Goal: Ask a question: Seek information or help from site administrators or community

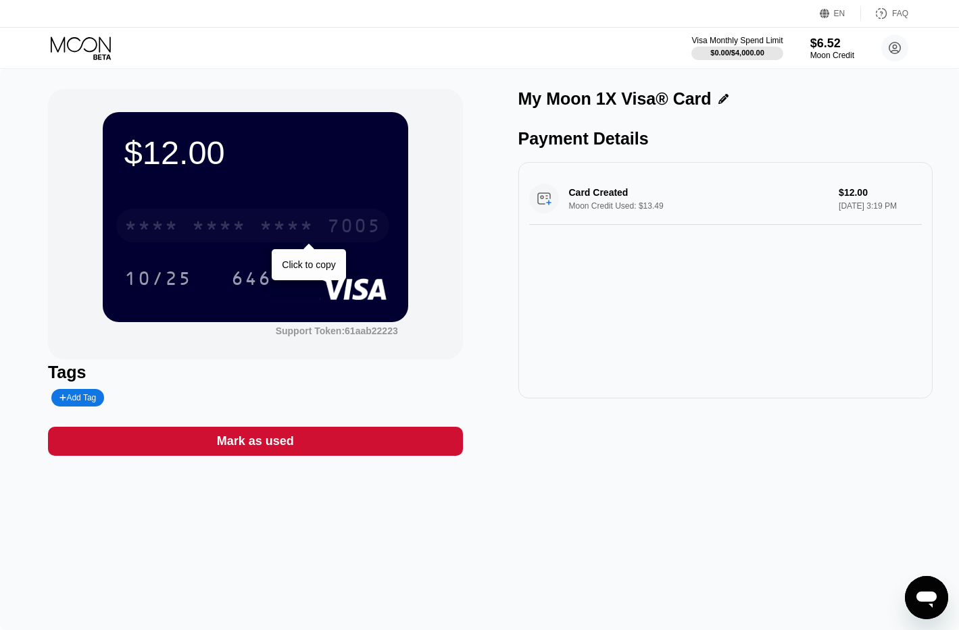
click at [230, 226] on div "* * * *" at bounding box center [219, 228] width 54 height 22
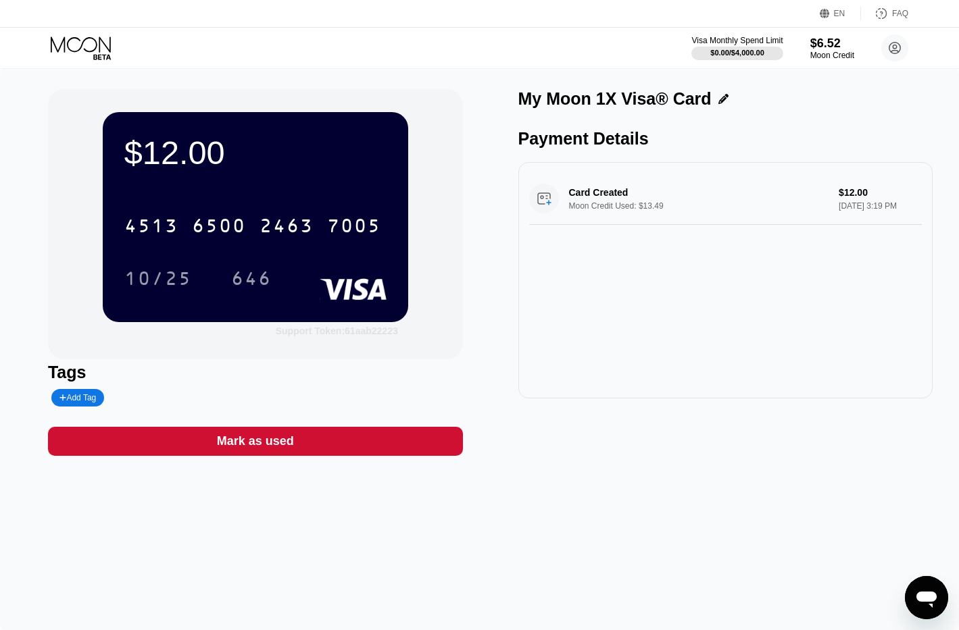
click at [350, 334] on div "Support Token: 61aab22223" at bounding box center [337, 331] width 122 height 11
click at [87, 45] on icon at bounding box center [82, 48] width 63 height 24
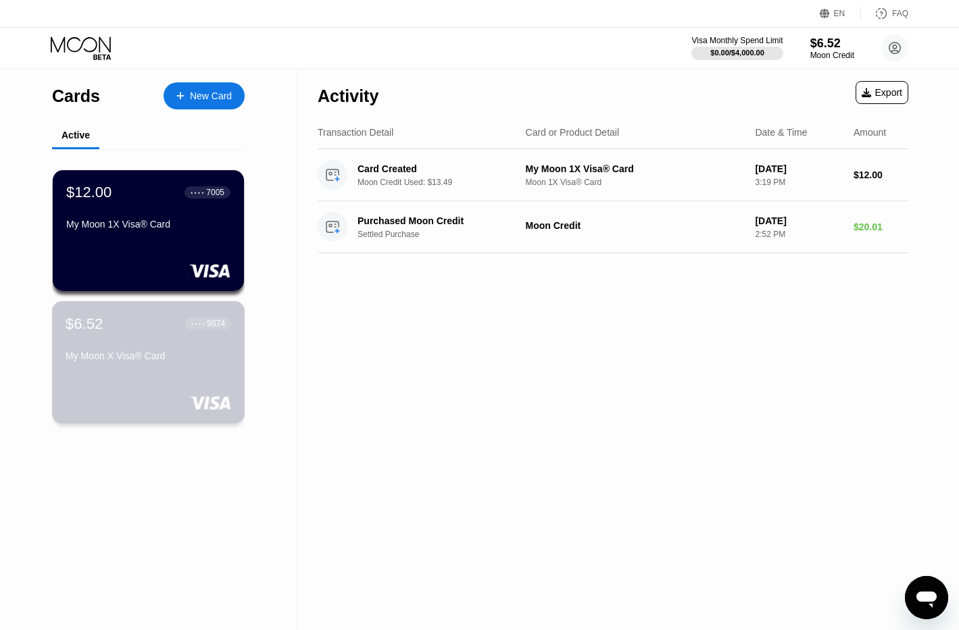
click at [136, 367] on div "My Moon X Visa® Card" at bounding box center [149, 359] width 166 height 16
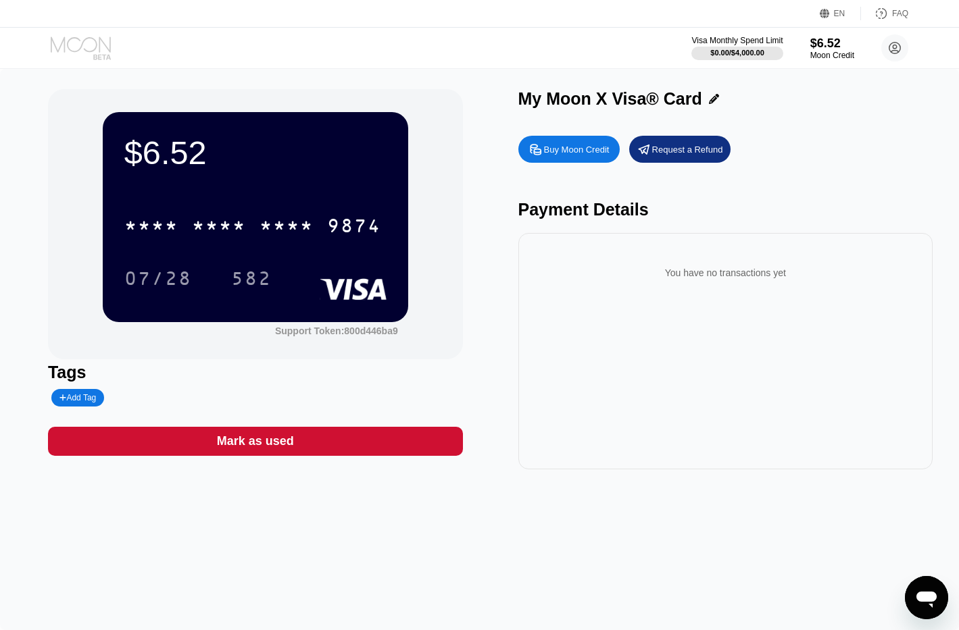
click at [88, 49] on icon at bounding box center [82, 48] width 63 height 24
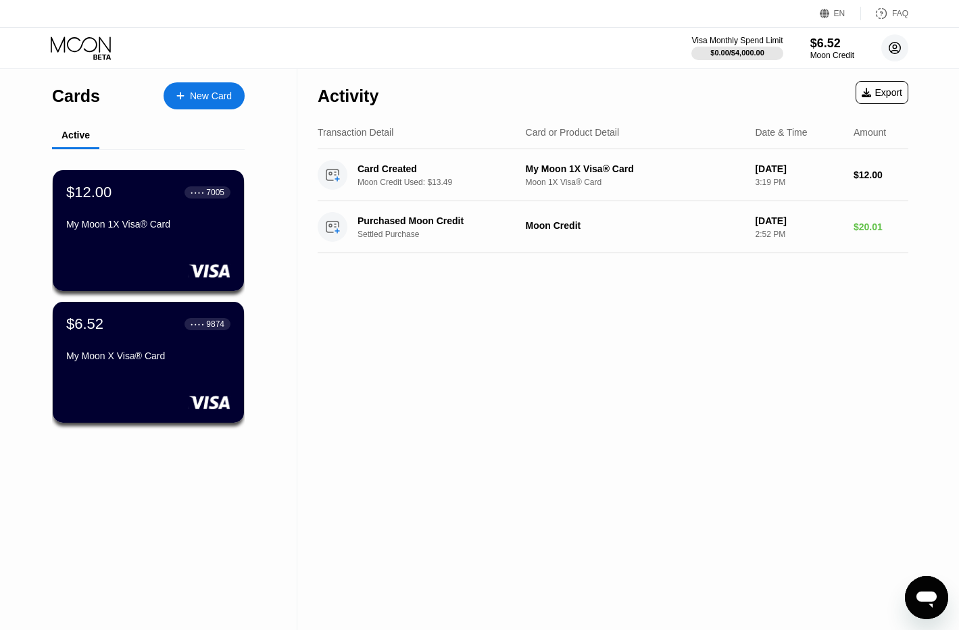
click at [898, 44] on icon at bounding box center [894, 48] width 11 height 11
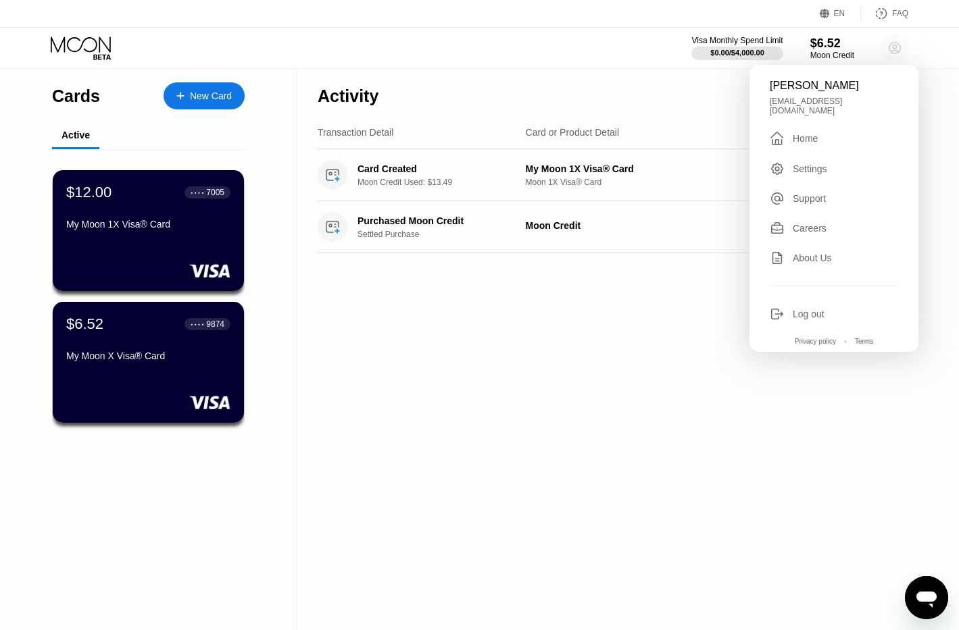
click at [898, 44] on icon at bounding box center [894, 48] width 11 height 11
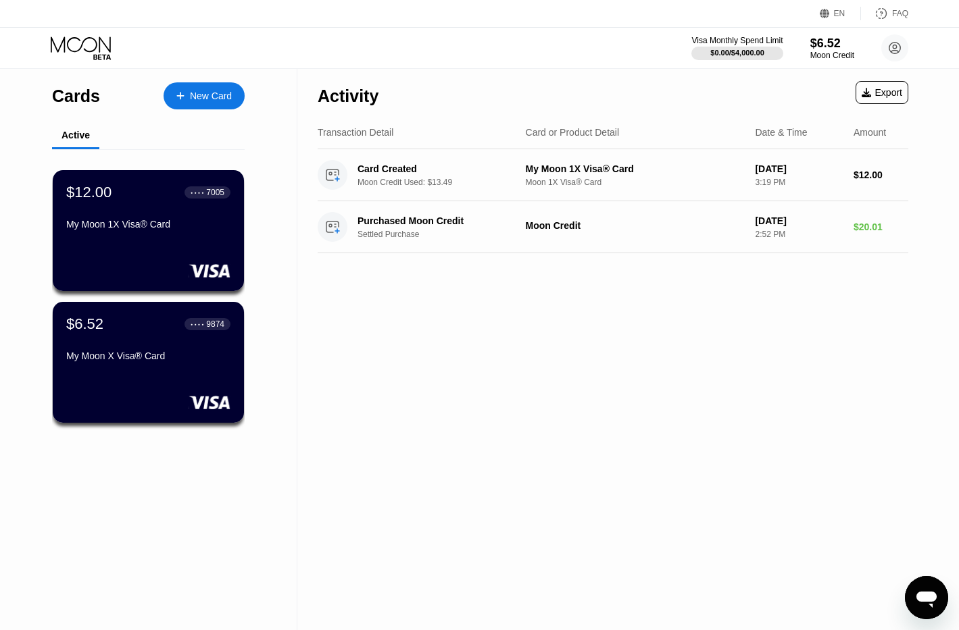
click at [926, 603] on icon "Open messaging window" at bounding box center [926, 598] width 24 height 24
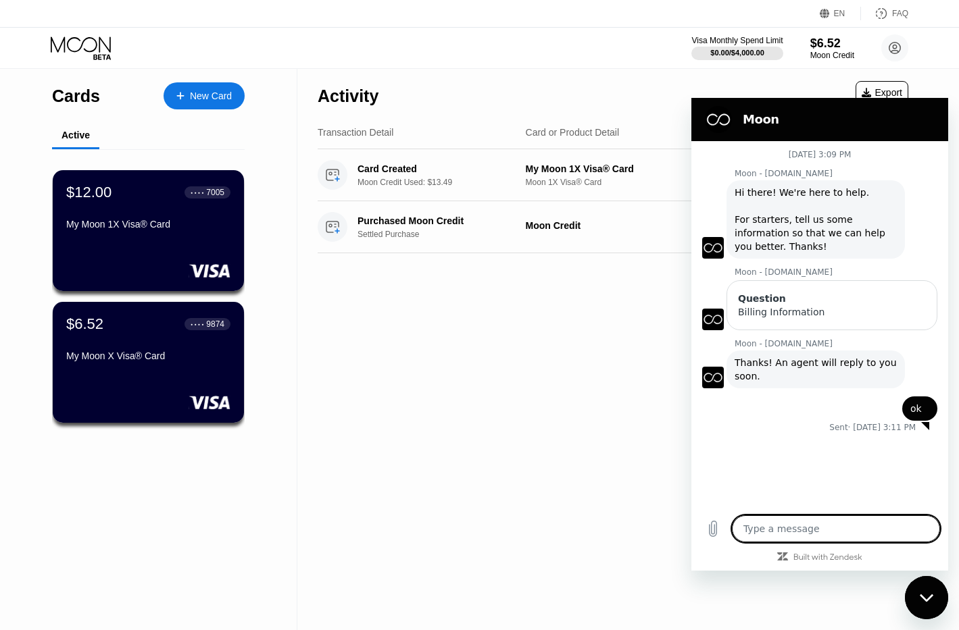
click at [836, 529] on textarea at bounding box center [836, 529] width 208 height 27
type textarea "N"
type textarea "x"
click at [836, 529] on textarea "N" at bounding box center [836, 529] width 208 height 27
type textarea "No"
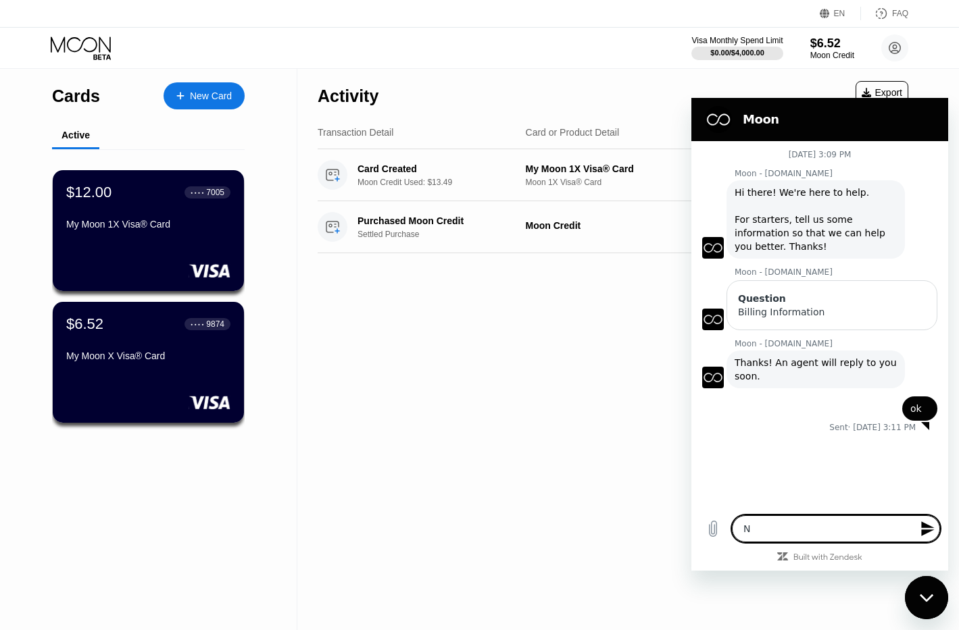
type textarea "x"
type textarea "No"
type textarea "x"
type textarea "No a"
type textarea "x"
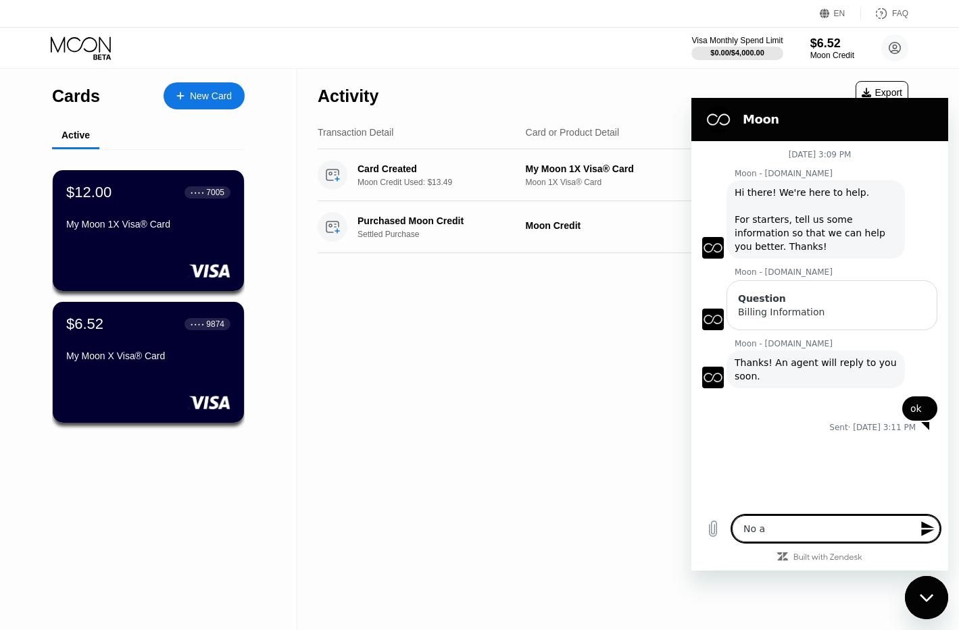
type textarea "No ag"
type textarea "x"
type textarea "No age"
type textarea "x"
type textarea "No agen"
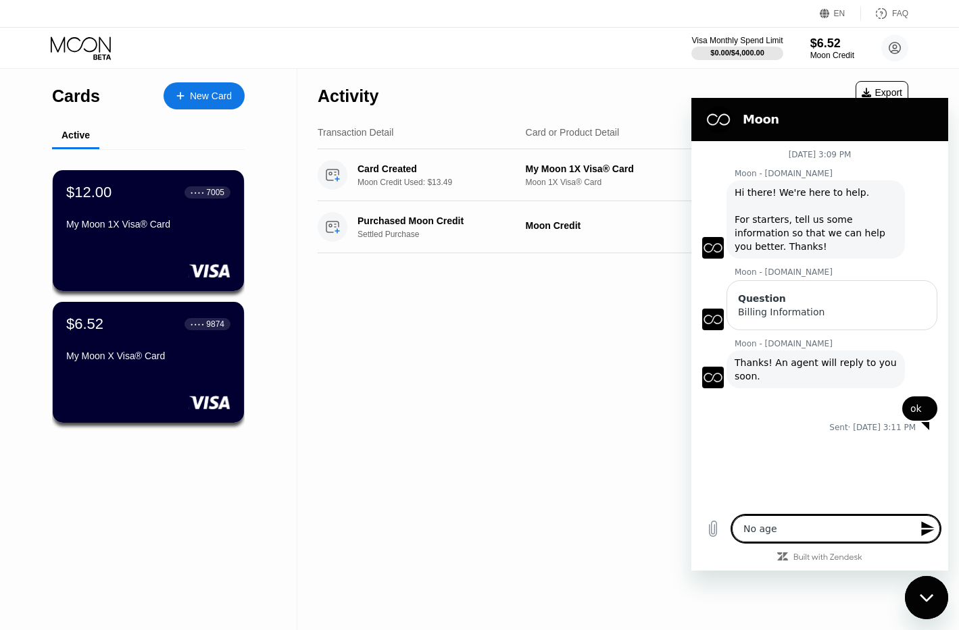
type textarea "x"
type textarea "No agent"
type textarea "x"
type textarea "No agent"
type textarea "x"
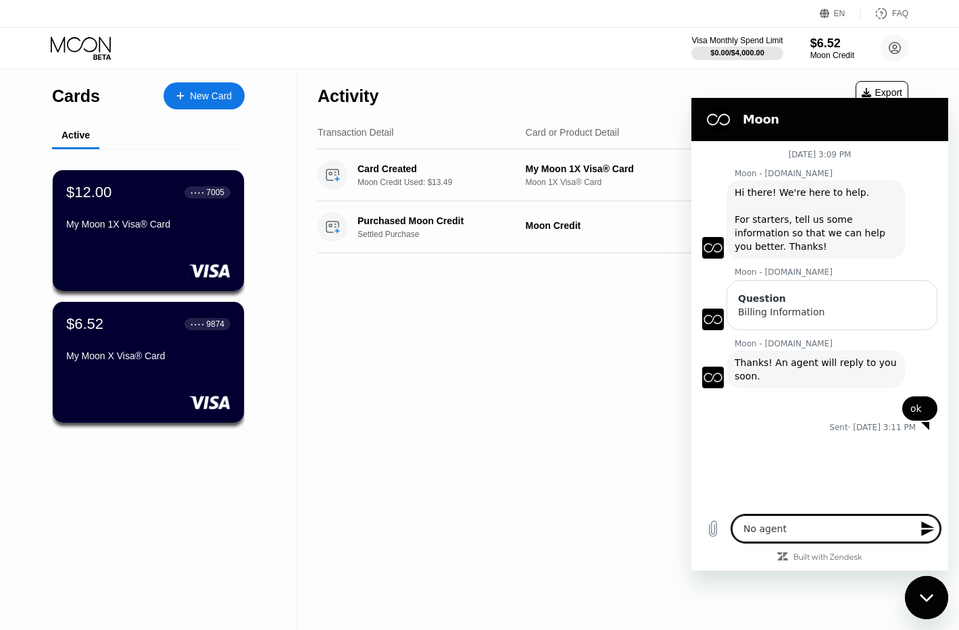
type textarea "No agent h"
type textarea "x"
type textarea "No agent ha"
type textarea "x"
type textarea "No agent has"
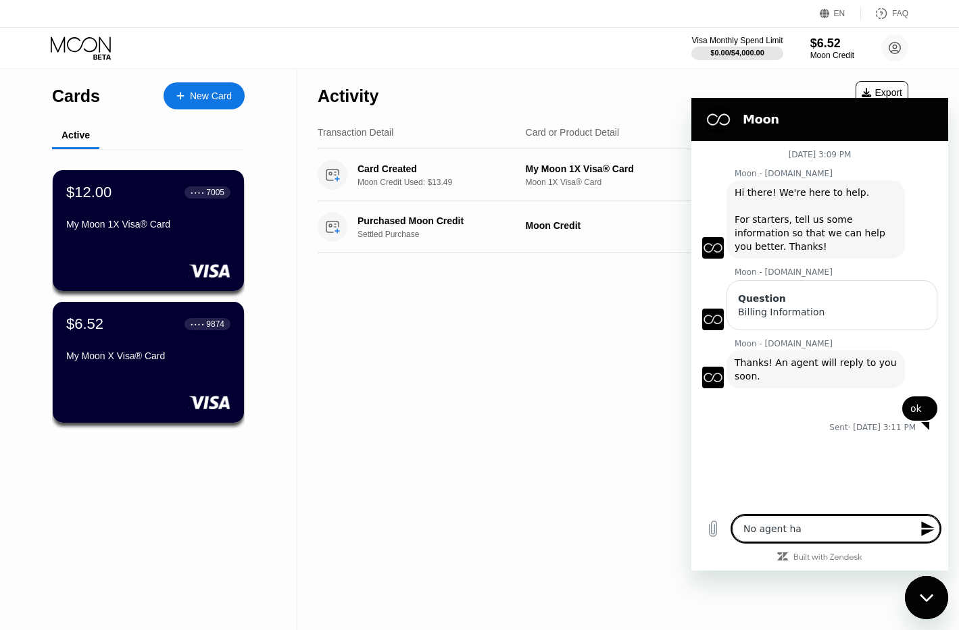
type textarea "x"
type textarea "No agent has"
type textarea "x"
type textarea "No agent has r"
type textarea "x"
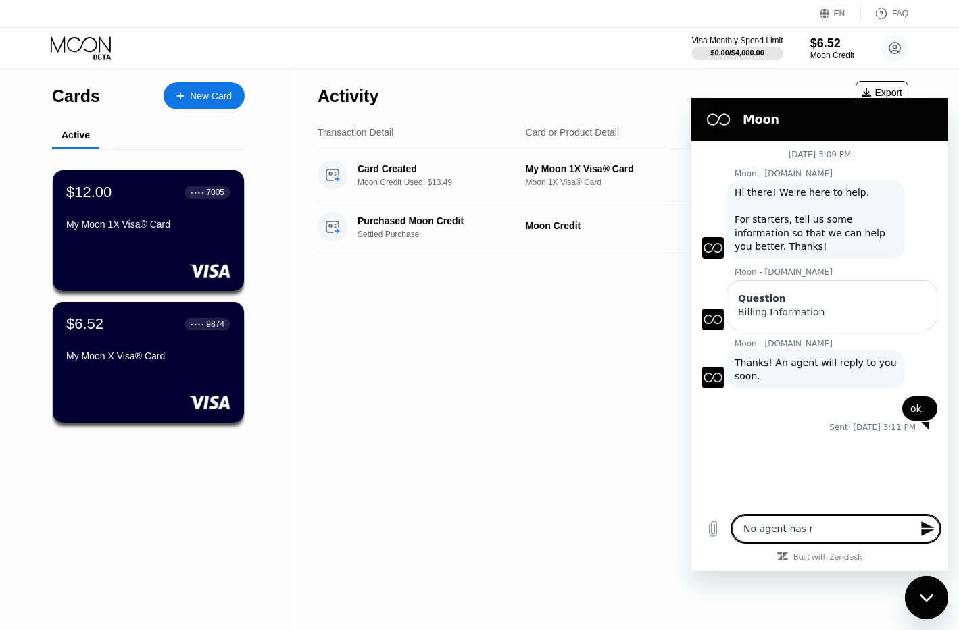
type textarea "No agent has re"
type textarea "x"
type textarea "No agent has rep"
type textarea "x"
type textarea "No agent has repl"
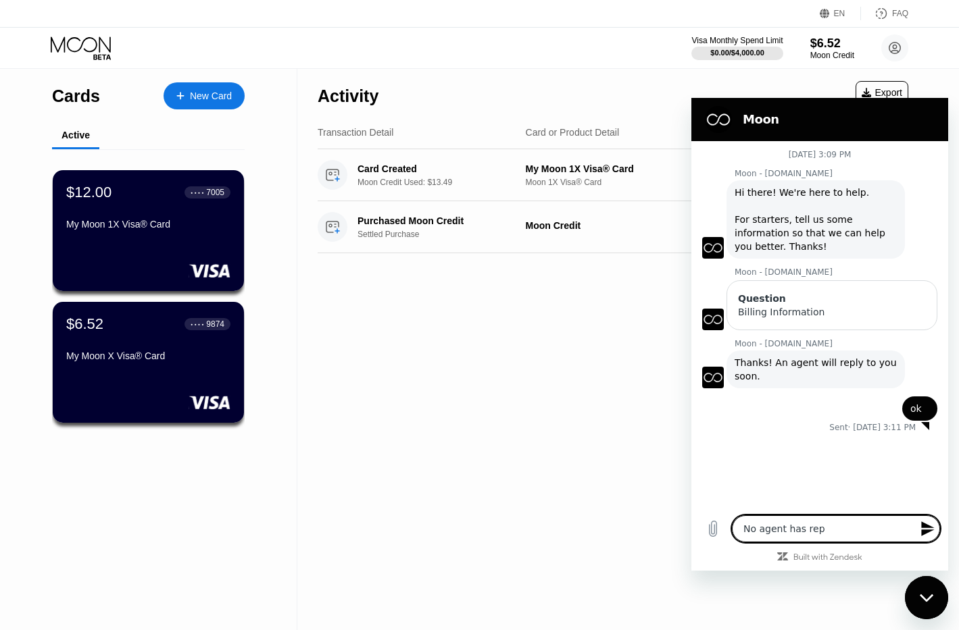
type textarea "x"
type textarea "No agent has repli"
type textarea "x"
type textarea "No agent has replie"
type textarea "x"
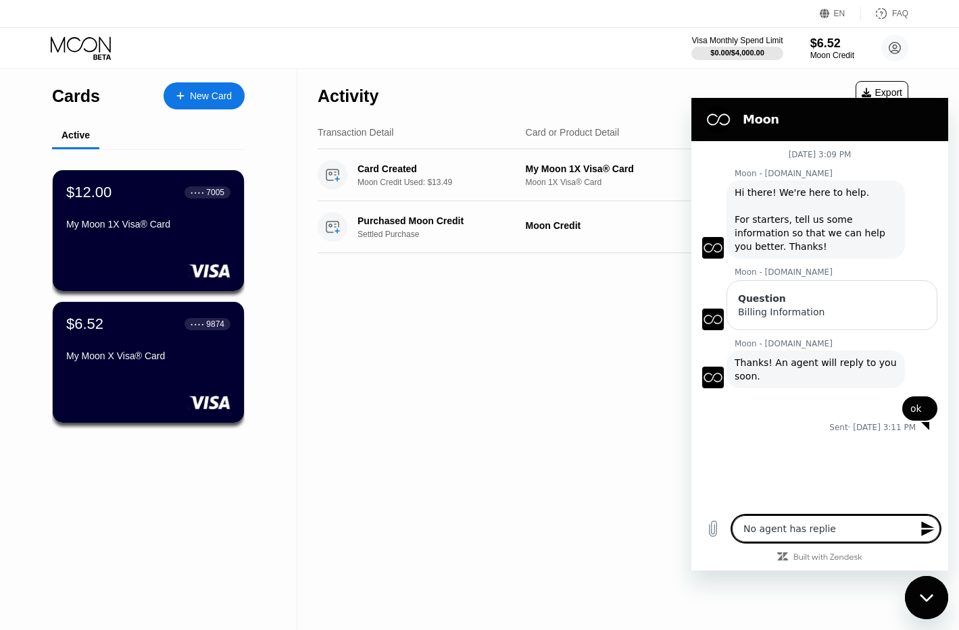
type textarea "No agent has replied"
type textarea "x"
type textarea "No agent has replied"
type textarea "x"
type textarea "No agent has replied t"
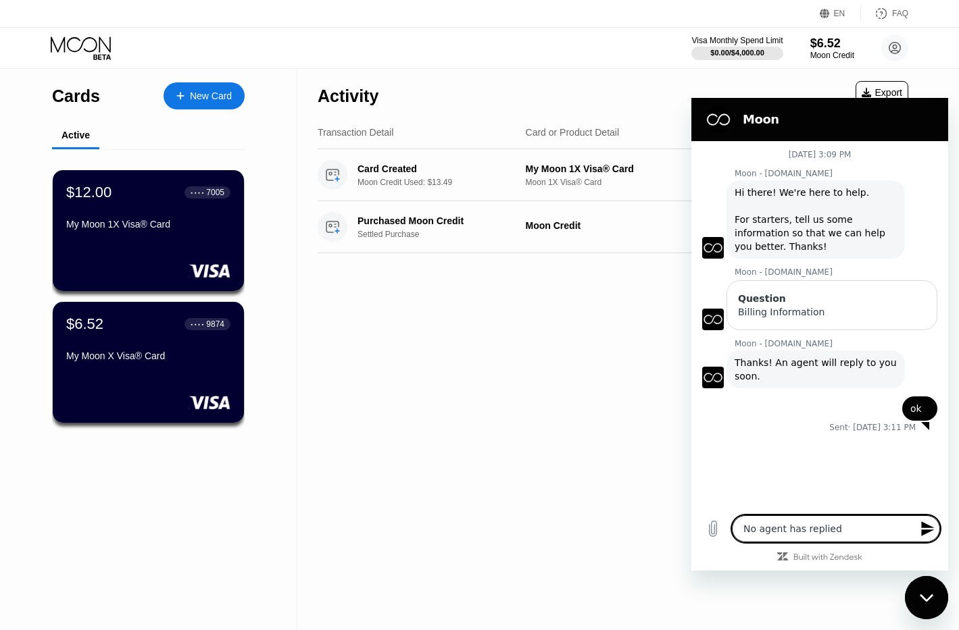
type textarea "x"
type textarea "No agent has replied to"
type textarea "x"
type textarea "No agent has replied to"
type textarea "x"
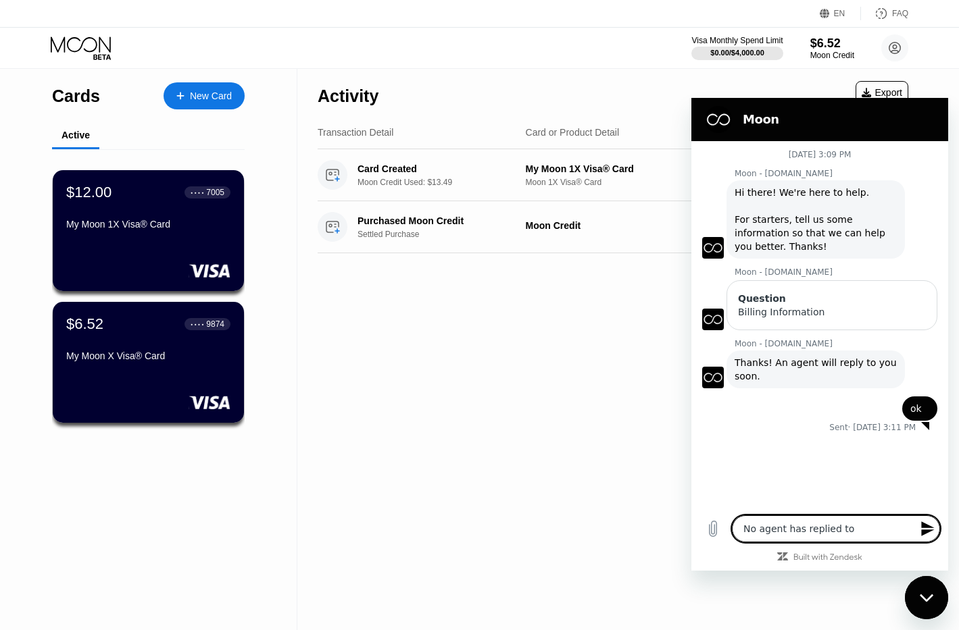
type textarea "No agent has replied to m"
type textarea "x"
type textarea "No agent has replied to"
type textarea "x"
type textarea "No agent has replied to"
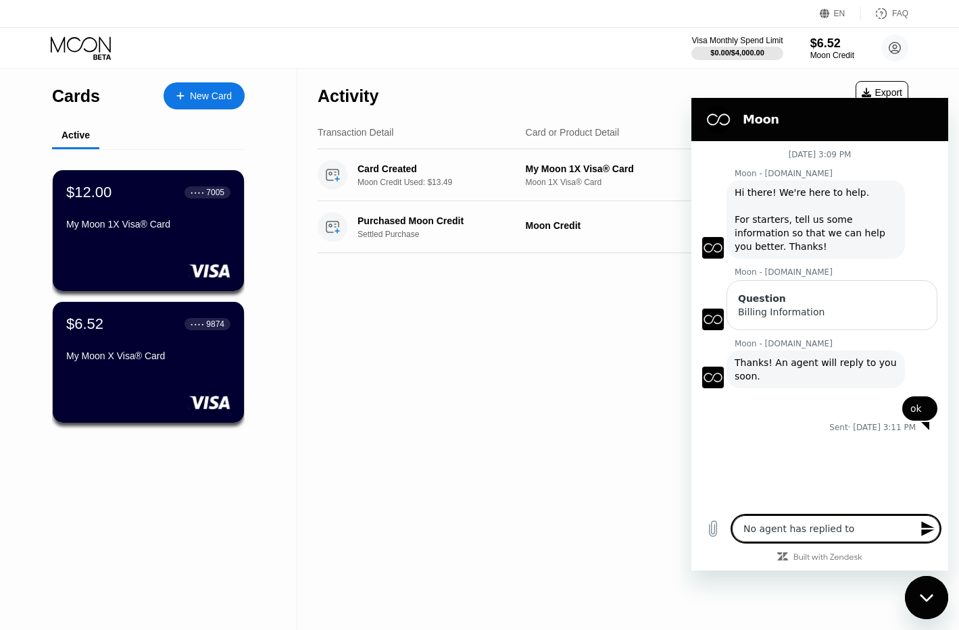
type textarea "x"
type textarea "No agent has replied t"
type textarea "x"
type textarea "No agent has replied"
type textarea "x"
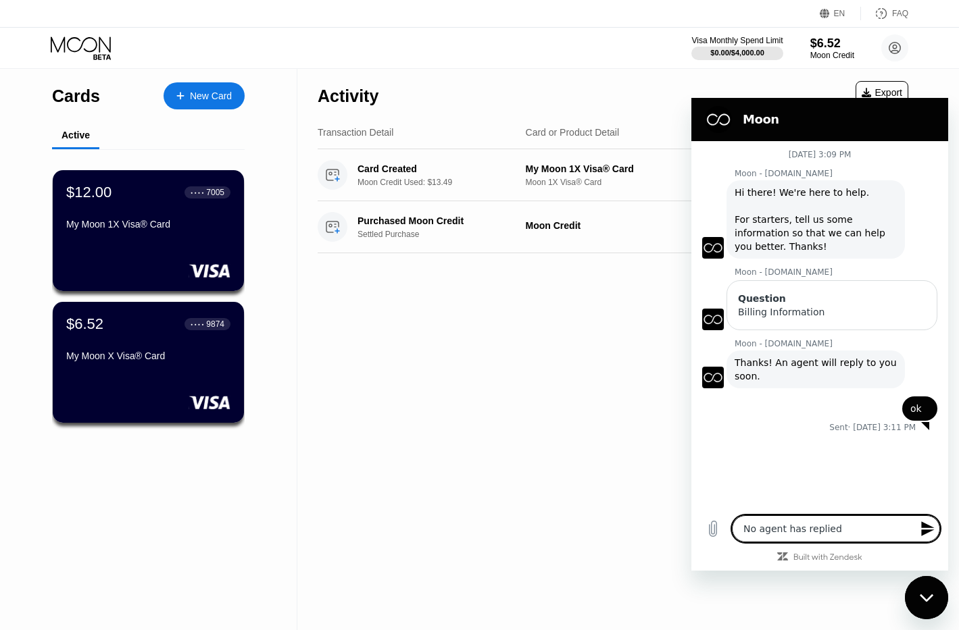
type textarea "No agent has replied"
type textarea "x"
type textarea "No agent has replie"
type textarea "x"
type textarea "No agent has repli"
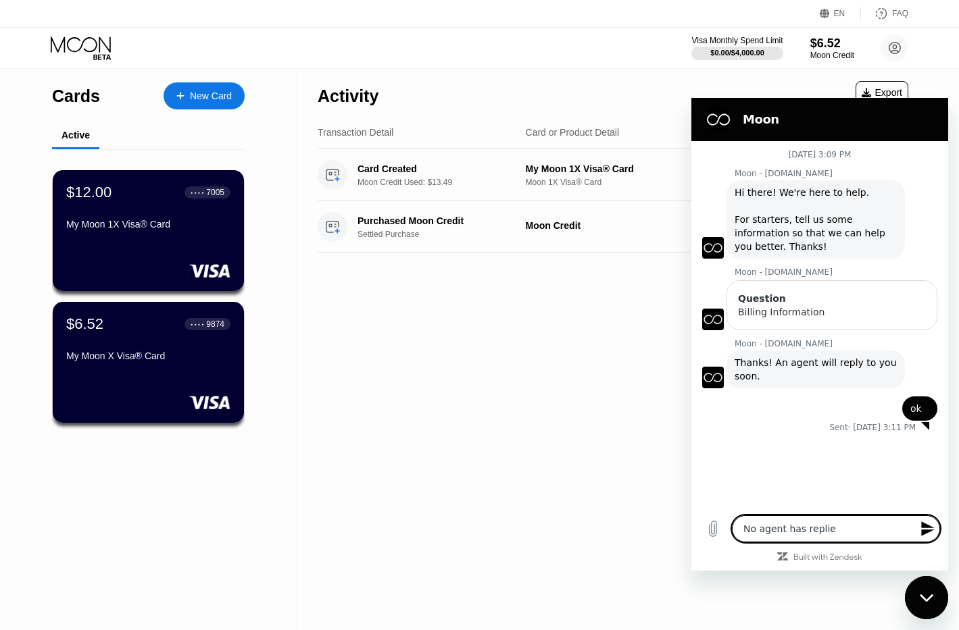
type textarea "x"
type textarea "No agent has repl"
type textarea "x"
type textarea "No agent has rep"
type textarea "x"
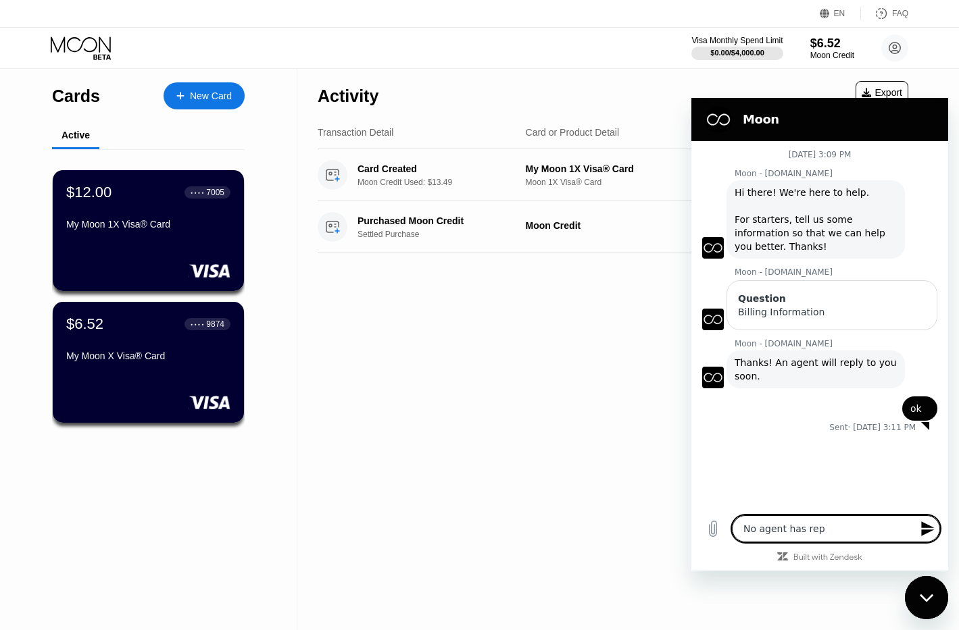
type textarea "No agent has re"
type textarea "x"
type textarea "No agent has r"
type textarea "x"
type textarea "No agent has"
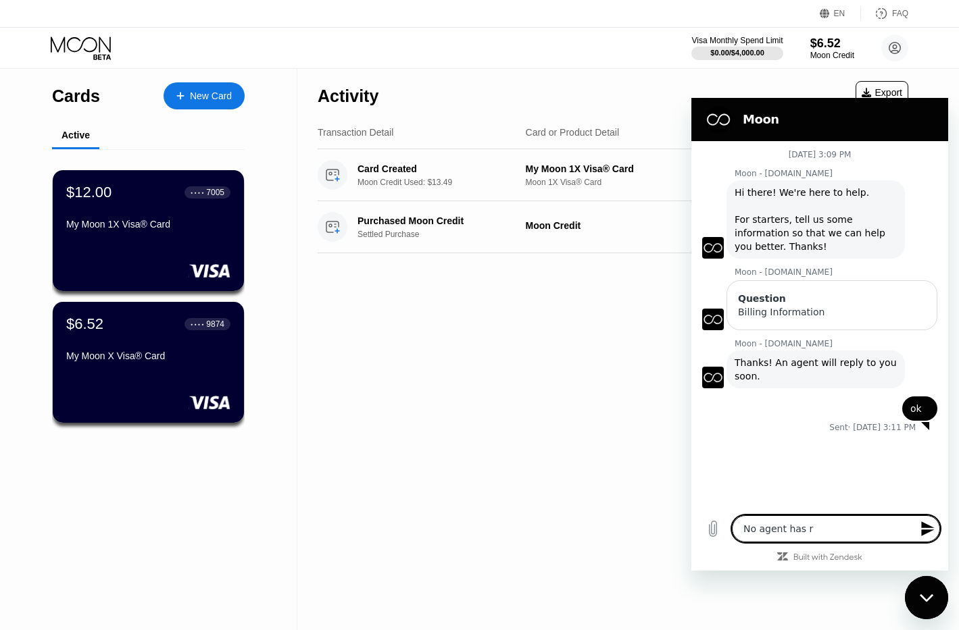
type textarea "x"
type textarea "No agent has c"
type textarea "x"
type textarea "No agent has co"
type textarea "x"
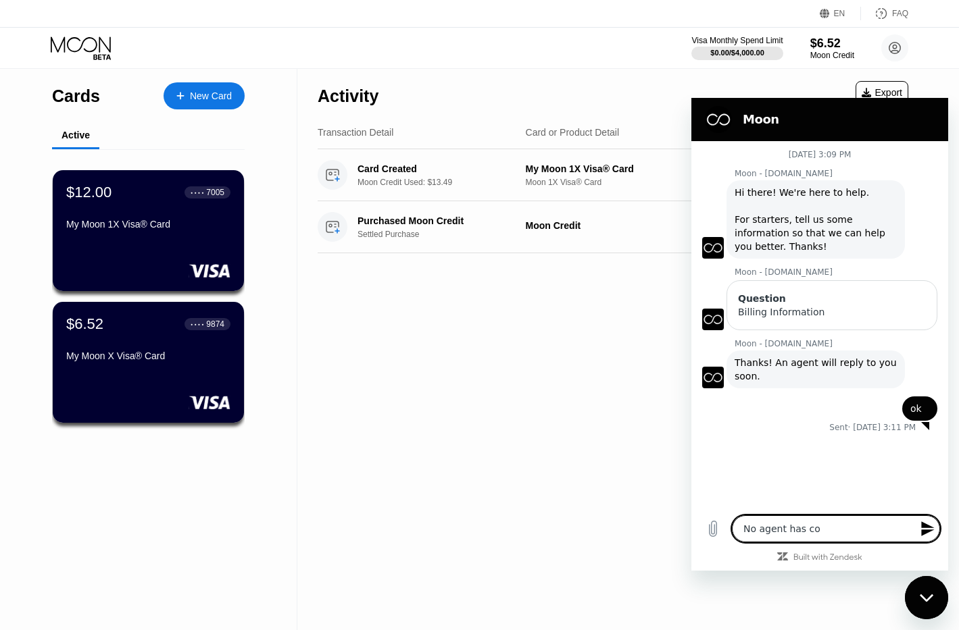
type textarea "No agent has con"
type textarea "x"
type textarea "No agent has cont"
type textarea "x"
type textarea "No agent has conta"
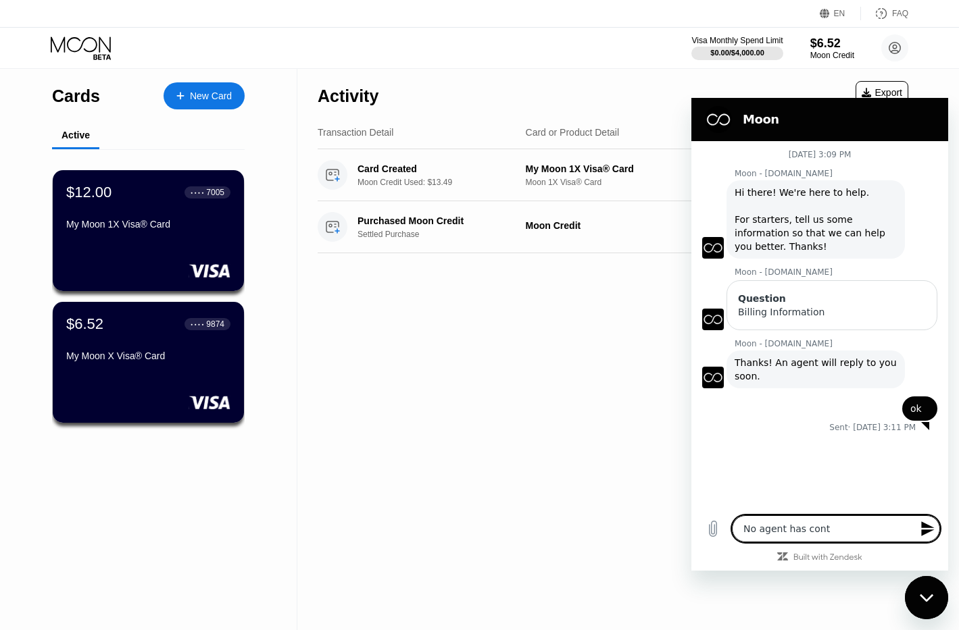
type textarea "x"
type textarea "No agent has contac"
type textarea "x"
type textarea "No agent has contact"
type textarea "x"
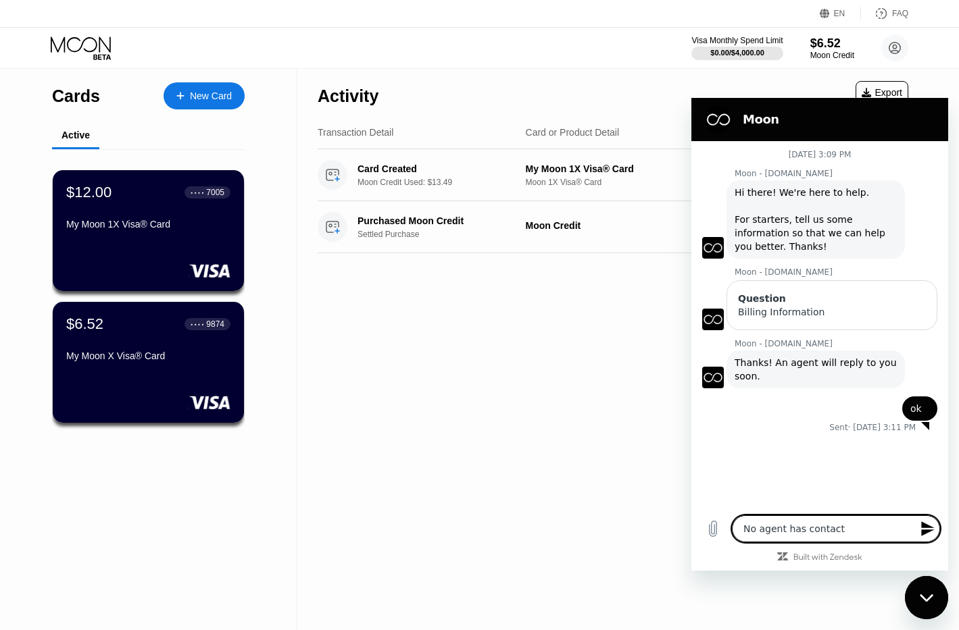
type textarea "No agent has contacte"
type textarea "x"
type textarea "No agent has contacted"
type textarea "x"
type textarea "No agent has contacted"
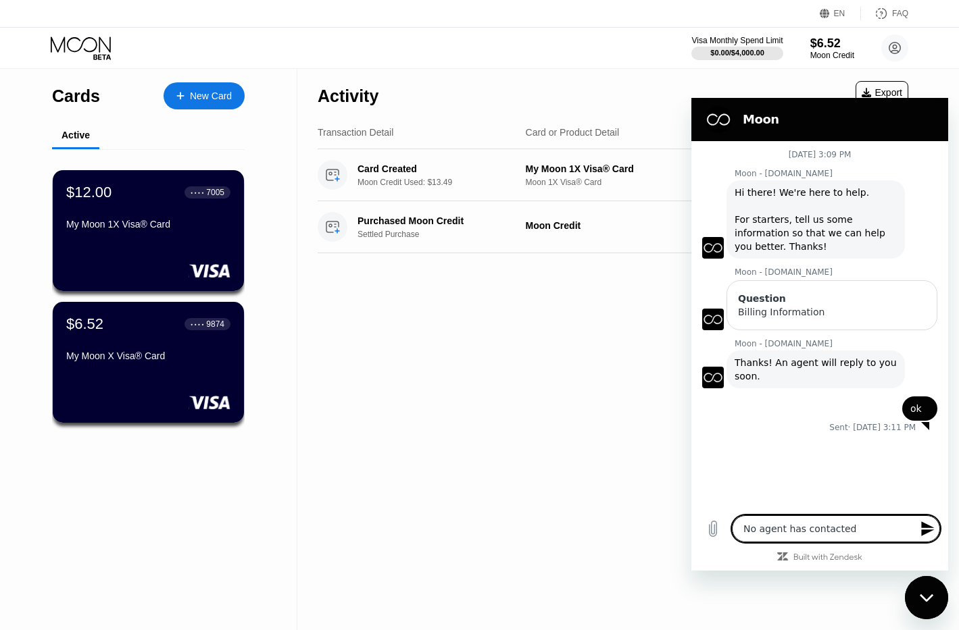
type textarea "x"
type textarea "No agent has contacted m"
type textarea "x"
type textarea "No agent has contacted me"
type textarea "x"
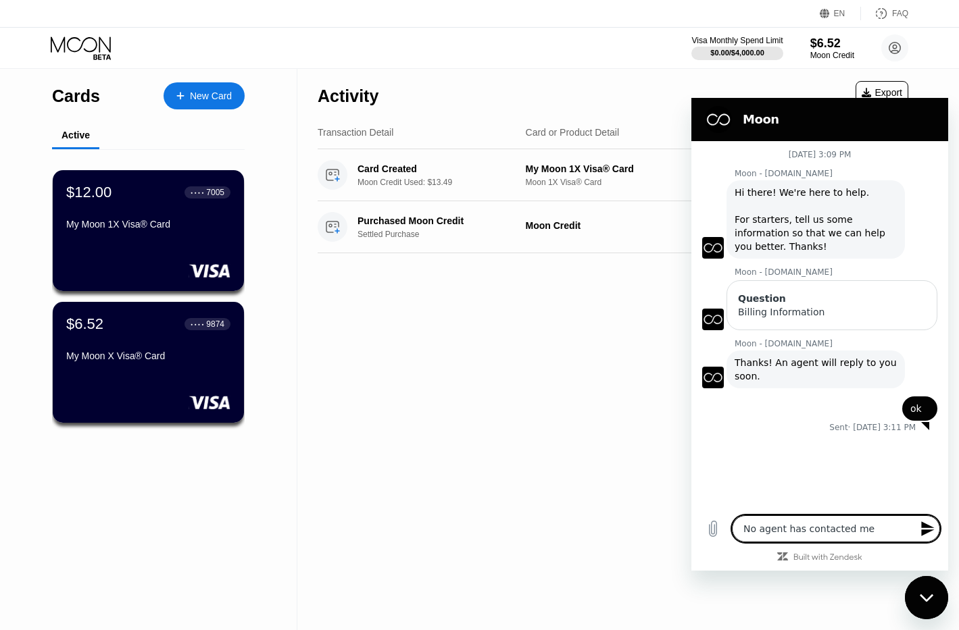
type textarea "No agent has contacted me"
type textarea "x"
type textarea "No agent has contacted me"
type textarea "x"
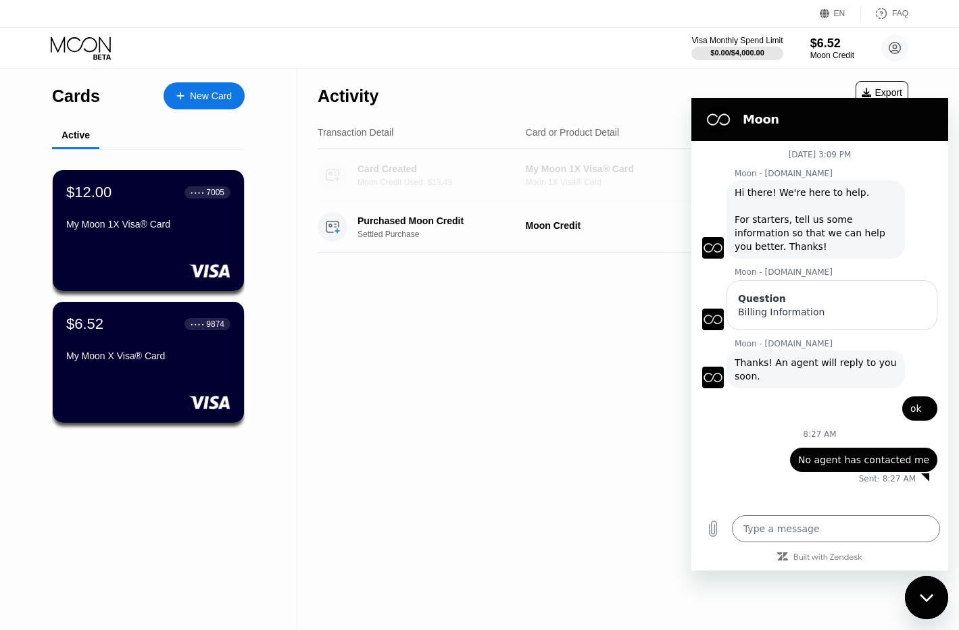
drag, startPoint x: 522, startPoint y: 171, endPoint x: 585, endPoint y: 172, distance: 62.2
click at [579, 172] on div "Card Created Moon Credit Used: $13.49 My Moon 1X Visa® Card Moon 1X Visa® Card …" at bounding box center [613, 175] width 591 height 52
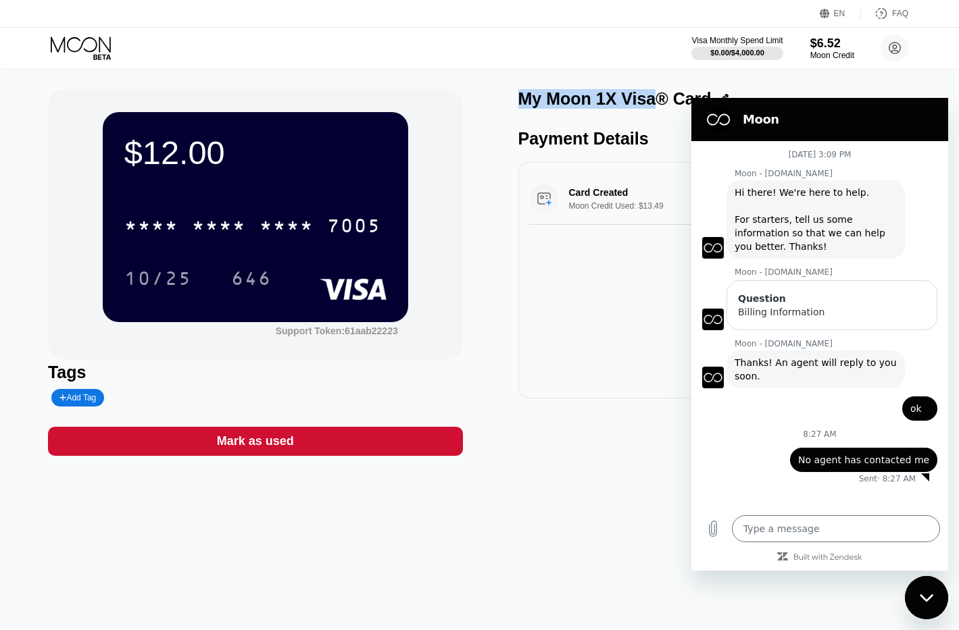
drag, startPoint x: 523, startPoint y: 102, endPoint x: 646, endPoint y: 99, distance: 123.0
click at [646, 99] on div "My Moon 1X Visa® Card" at bounding box center [614, 99] width 193 height 20
copy div "My Moon 1X Visa"
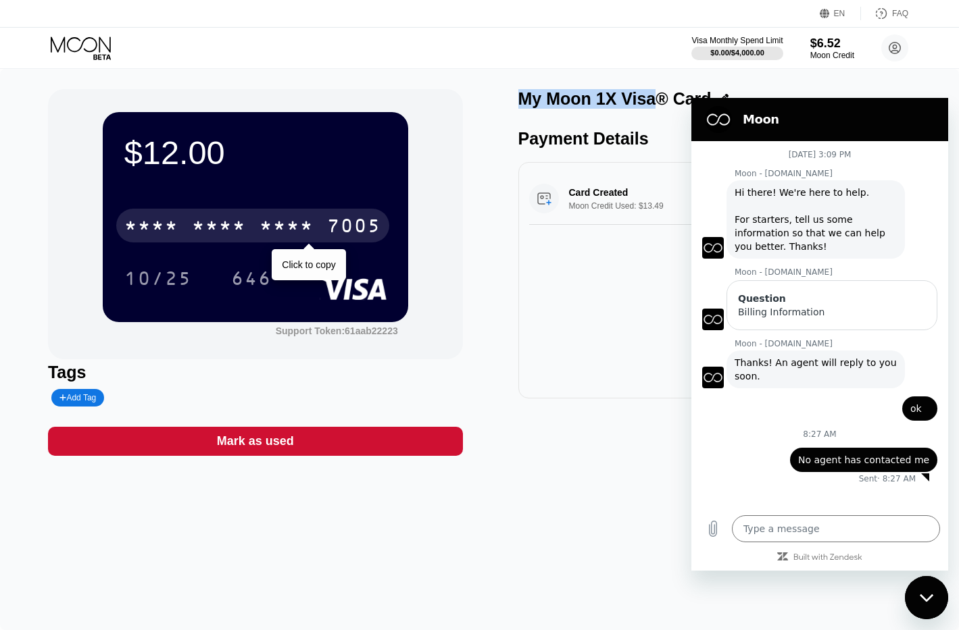
click at [268, 239] on div "* * * *" at bounding box center [286, 228] width 54 height 22
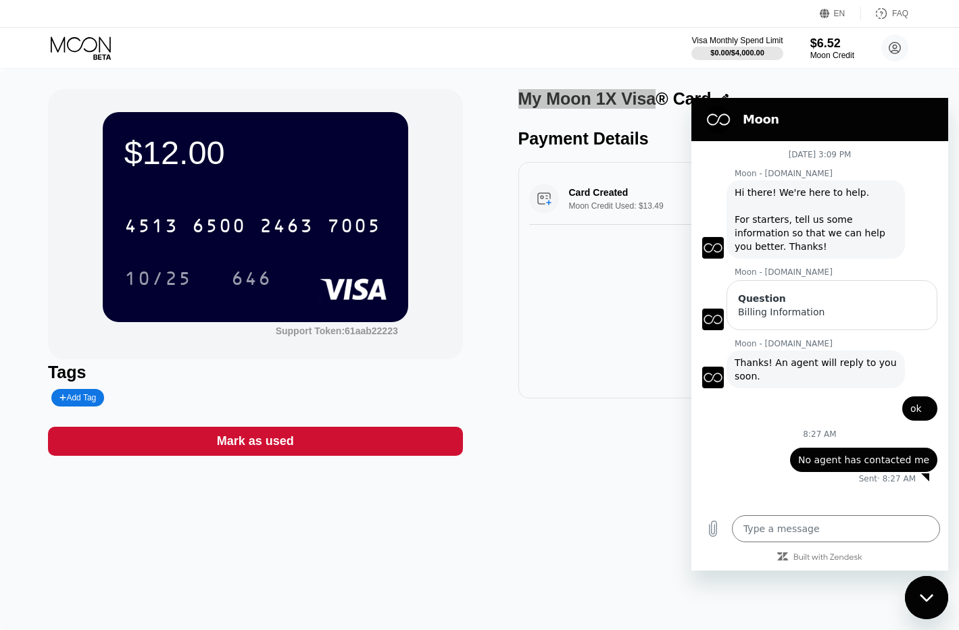
drag, startPoint x: 809, startPoint y: 114, endPoint x: 795, endPoint y: 115, distance: 14.2
click at [795, 115] on h2 "Moon" at bounding box center [839, 119] width 192 height 16
click at [739, 117] on div "Moon" at bounding box center [833, 119] width 203 height 16
click at [718, 118] on figure at bounding box center [718, 119] width 27 height 27
click at [784, 180] on div "Moon [DATE] 3:09 PM Moon - [DOMAIN_NAME] Moon - [DOMAIN_NAME] says: Hi there! W…" at bounding box center [819, 334] width 257 height 473
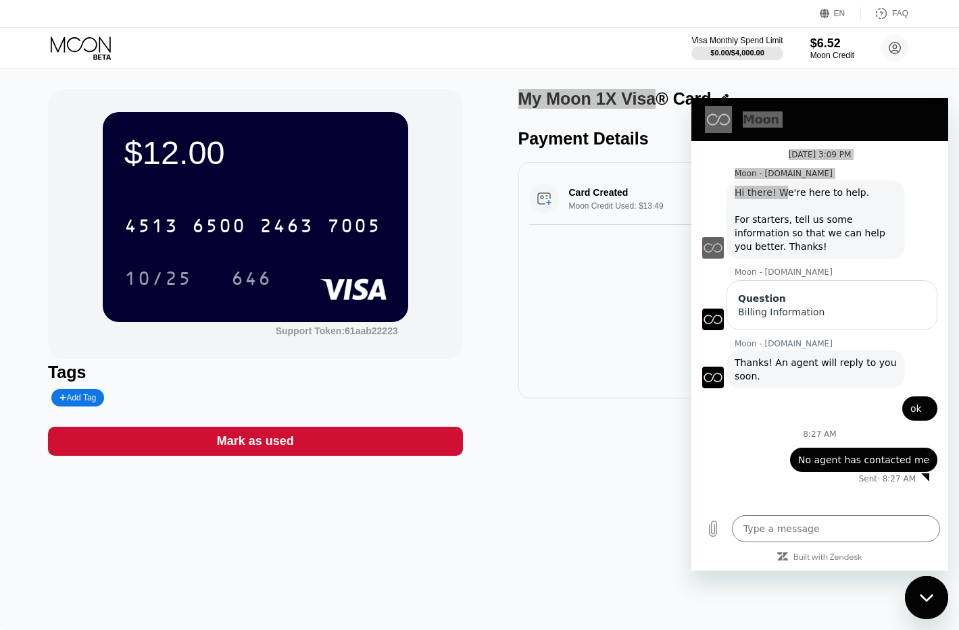
click at [918, 605] on div "Close messaging window" at bounding box center [926, 598] width 41 height 41
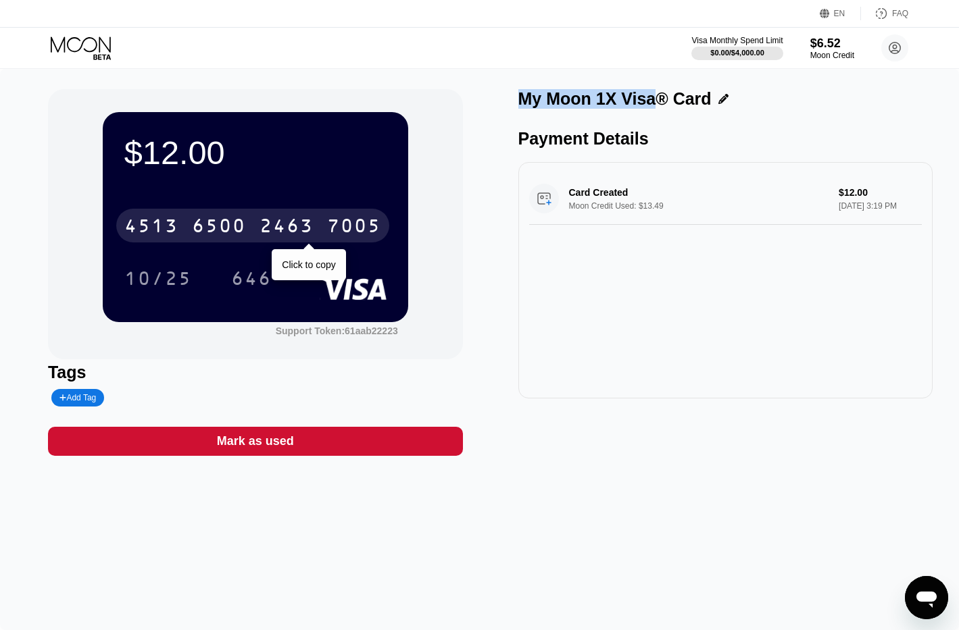
click at [228, 234] on div "6500" at bounding box center [219, 228] width 54 height 22
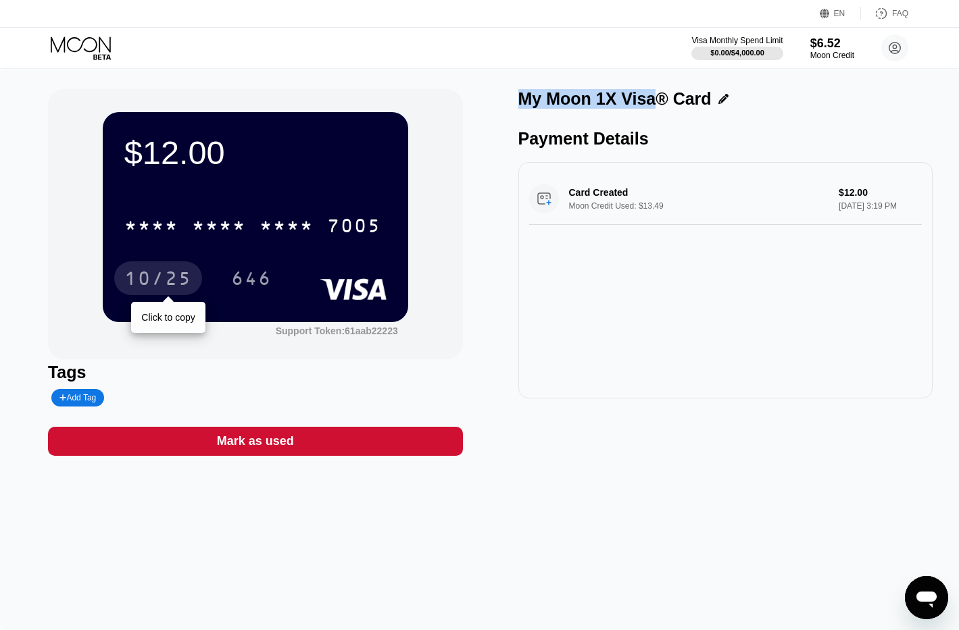
click at [164, 273] on div "10/25" at bounding box center [158, 281] width 68 height 22
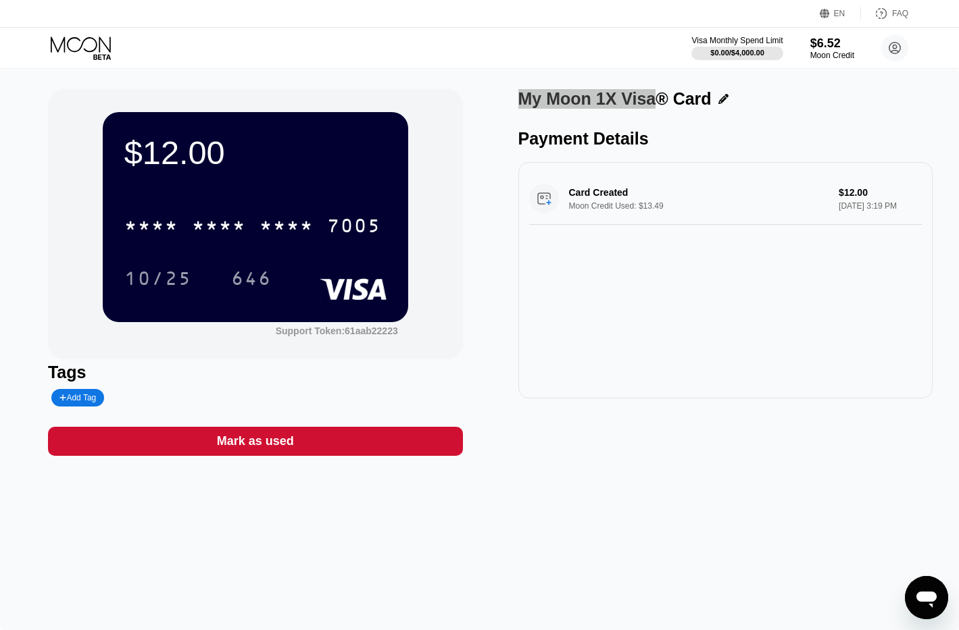
type textarea "x"
